Goal: Task Accomplishment & Management: Manage account settings

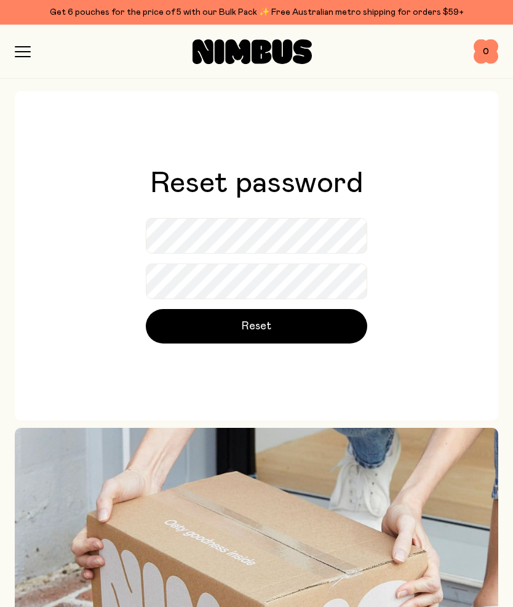
click at [272, 327] on button "Reset" at bounding box center [257, 326] width 222 height 34
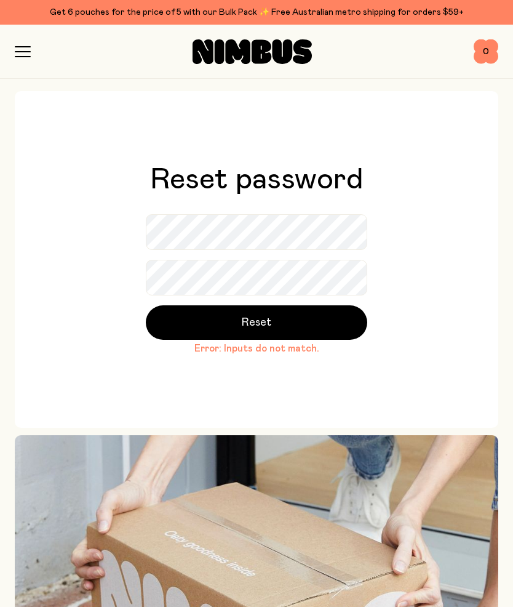
click at [267, 322] on span "Reset" at bounding box center [257, 322] width 30 height 17
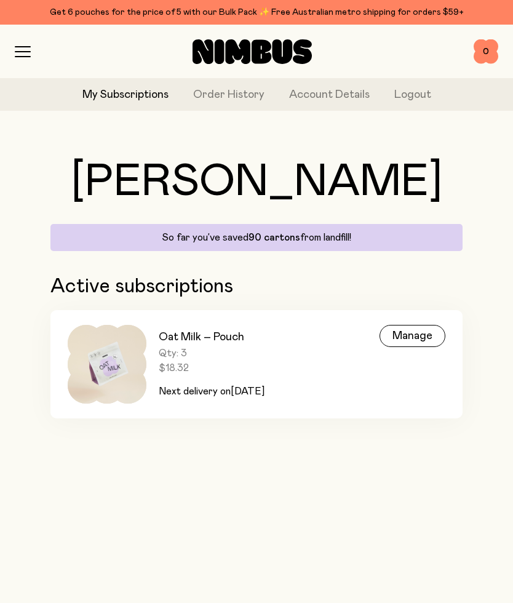
click at [415, 340] on div "Manage" at bounding box center [413, 336] width 66 height 22
click at [412, 333] on div "Manage" at bounding box center [413, 336] width 66 height 22
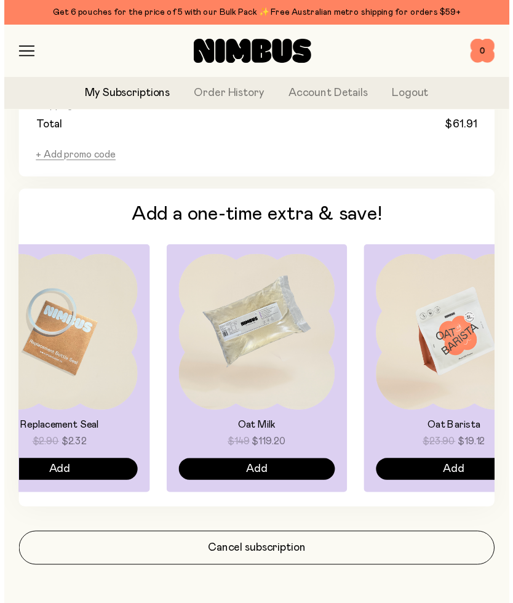
scroll to position [911, 0]
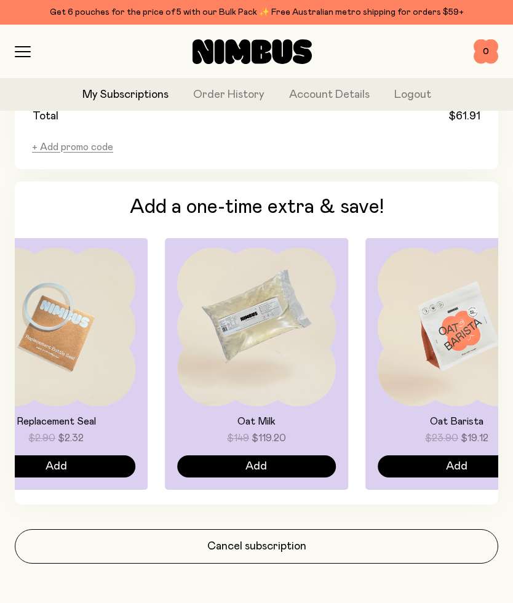
click at [275, 546] on button "Cancel subscription" at bounding box center [257, 546] width 484 height 34
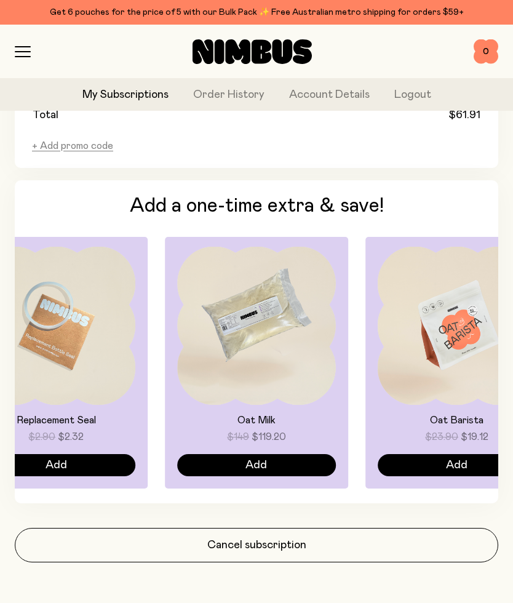
scroll to position [0, 0]
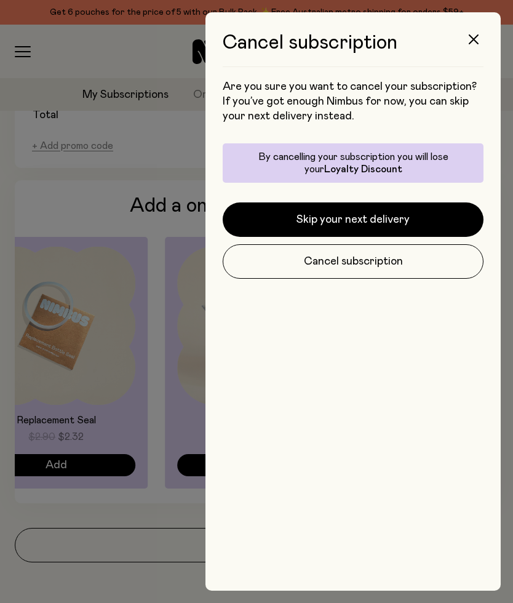
click at [480, 41] on button "button" at bounding box center [474, 40] width 30 height 30
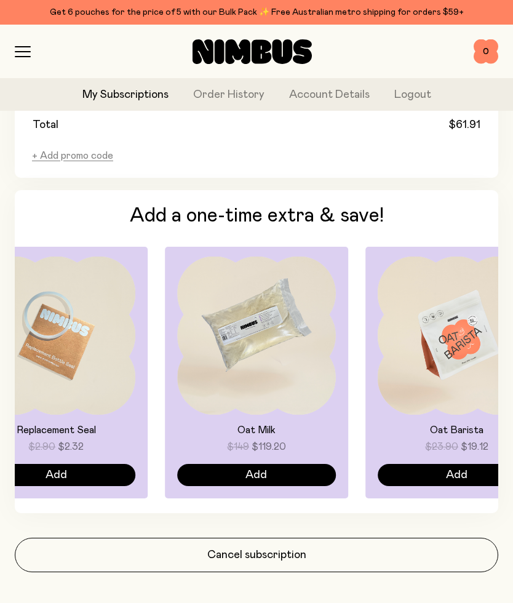
scroll to position [911, 0]
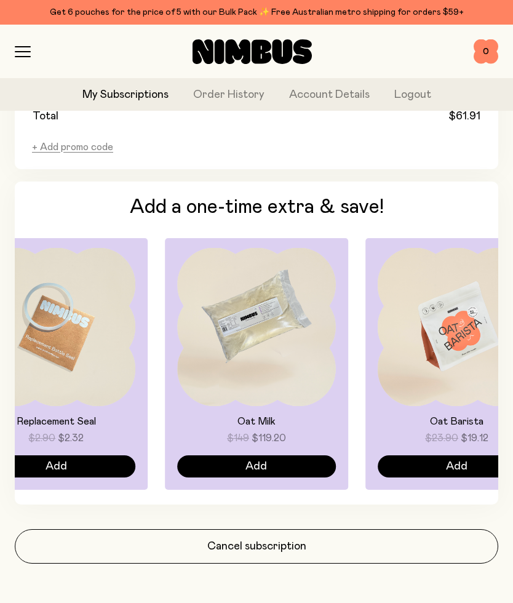
click at [280, 545] on button "Cancel subscription" at bounding box center [257, 546] width 484 height 34
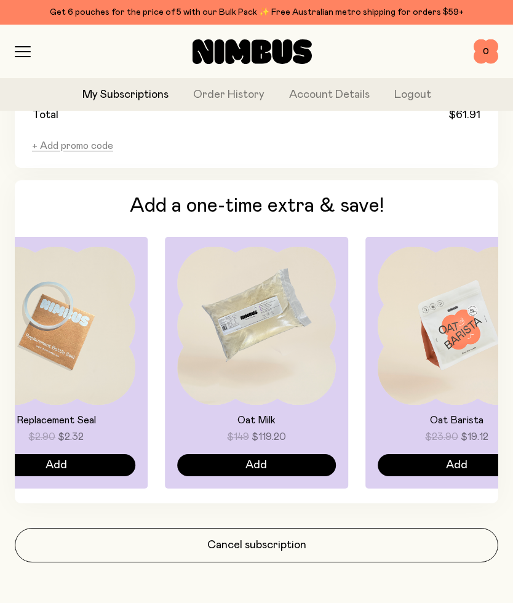
scroll to position [0, 0]
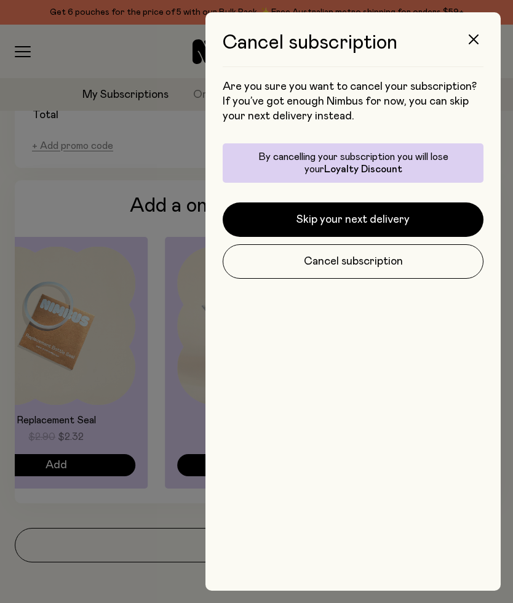
click at [374, 262] on button "Cancel subscription" at bounding box center [353, 261] width 261 height 34
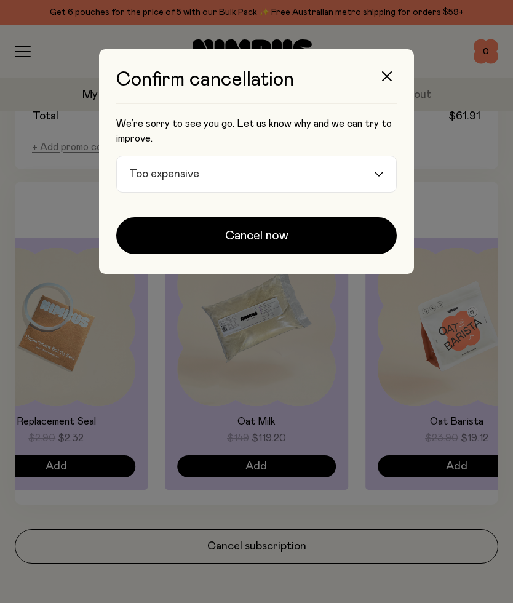
click at [371, 169] on input "Search for option" at bounding box center [288, 174] width 169 height 36
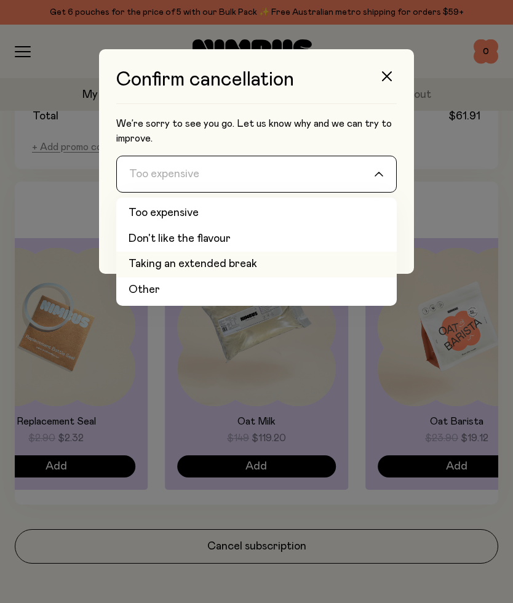
click at [212, 262] on li "Taking an extended break" at bounding box center [256, 265] width 281 height 26
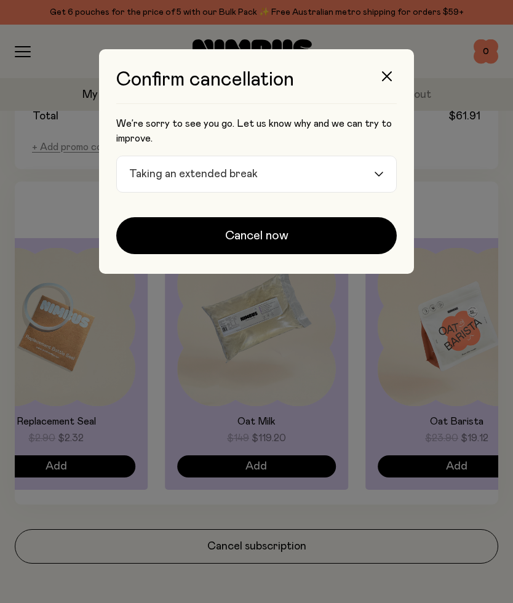
click at [257, 240] on span "Cancel now" at bounding box center [256, 235] width 63 height 17
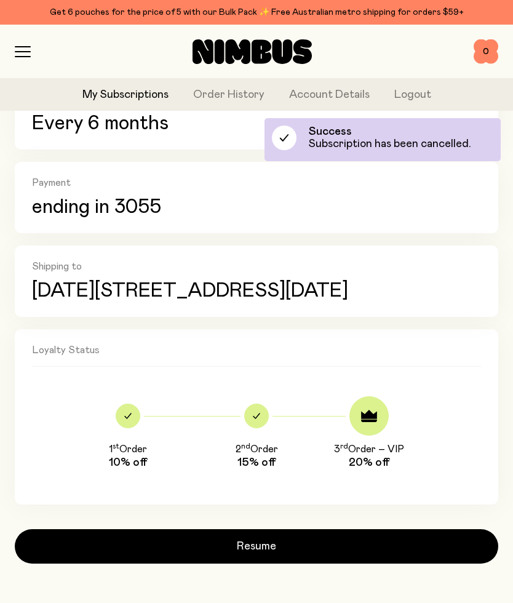
scroll to position [319, 0]
